Goal: Transaction & Acquisition: Purchase product/service

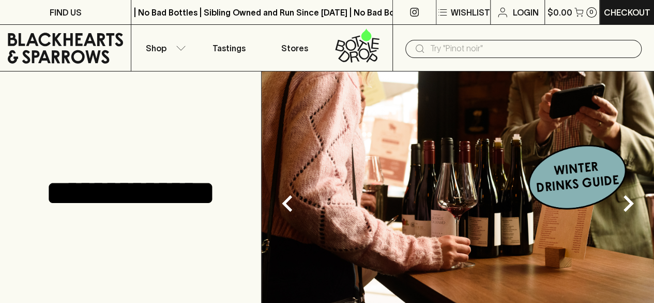
click at [451, 42] on input "text" at bounding box center [531, 48] width 203 height 17
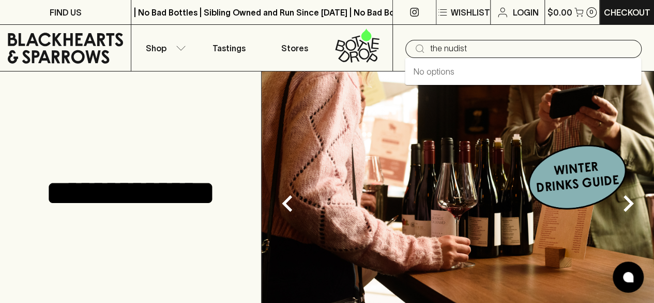
type input "the nudist"
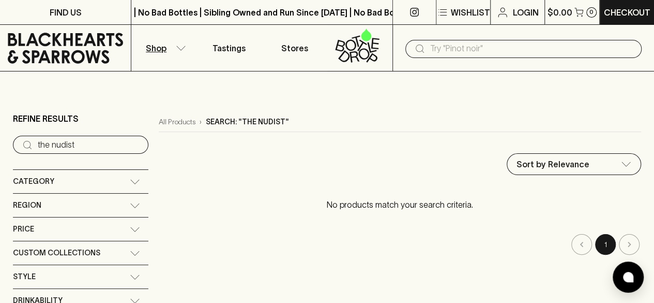
click at [463, 48] on input "text" at bounding box center [531, 48] width 203 height 17
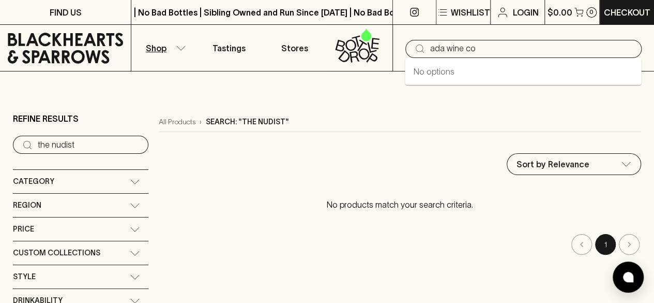
type input "ada wine co"
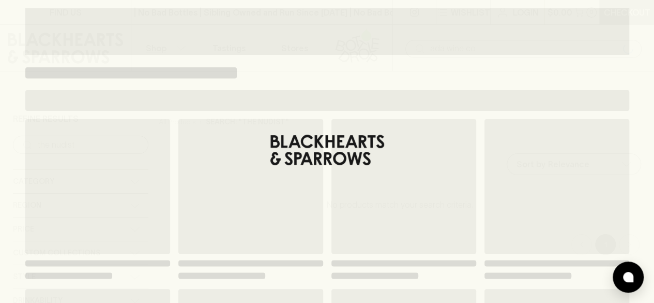
type input "ada wine co"
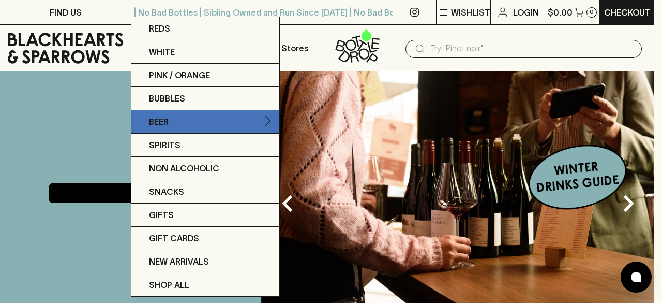
click at [165, 118] on p "Beer" at bounding box center [159, 121] width 20 height 12
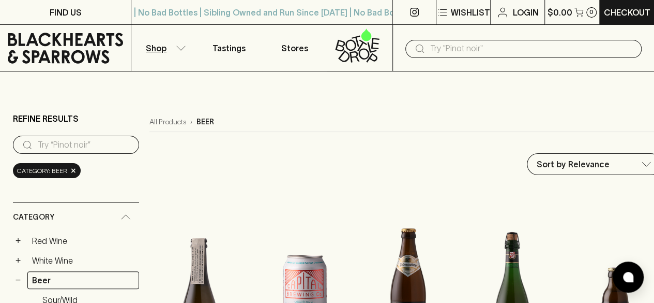
click at [510, 52] on input "text" at bounding box center [531, 48] width 203 height 17
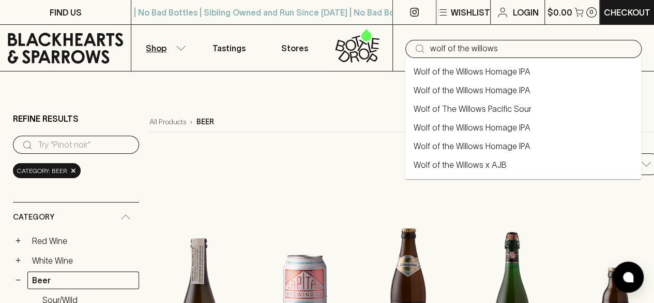
type input "wolf of the willows"
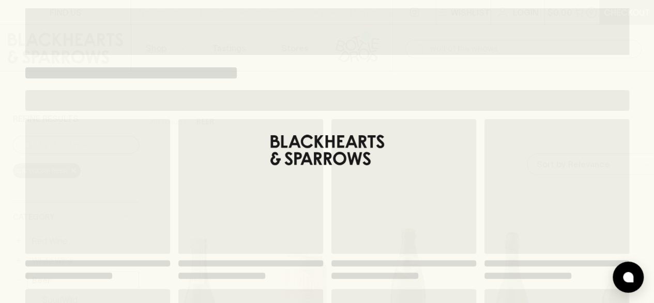
type input "wolf of the willows"
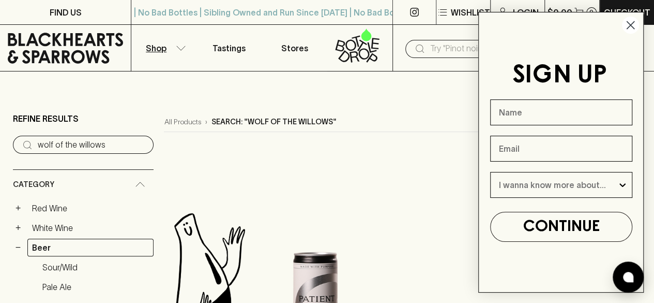
click at [629, 24] on circle "Close dialog" at bounding box center [630, 25] width 17 height 17
